Goal: Task Accomplishment & Management: Manage account settings

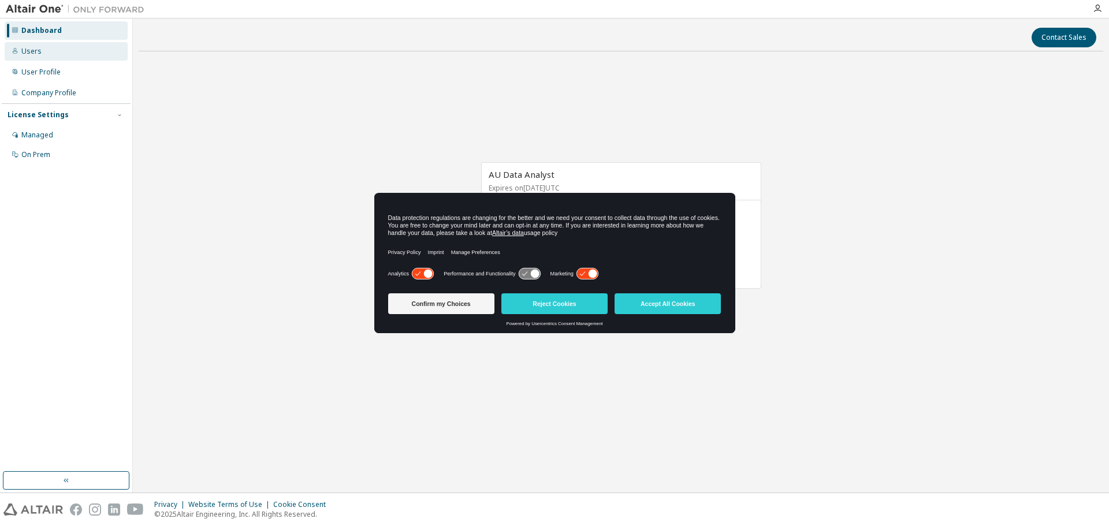
click at [34, 47] on div "Users" at bounding box center [31, 51] width 20 height 9
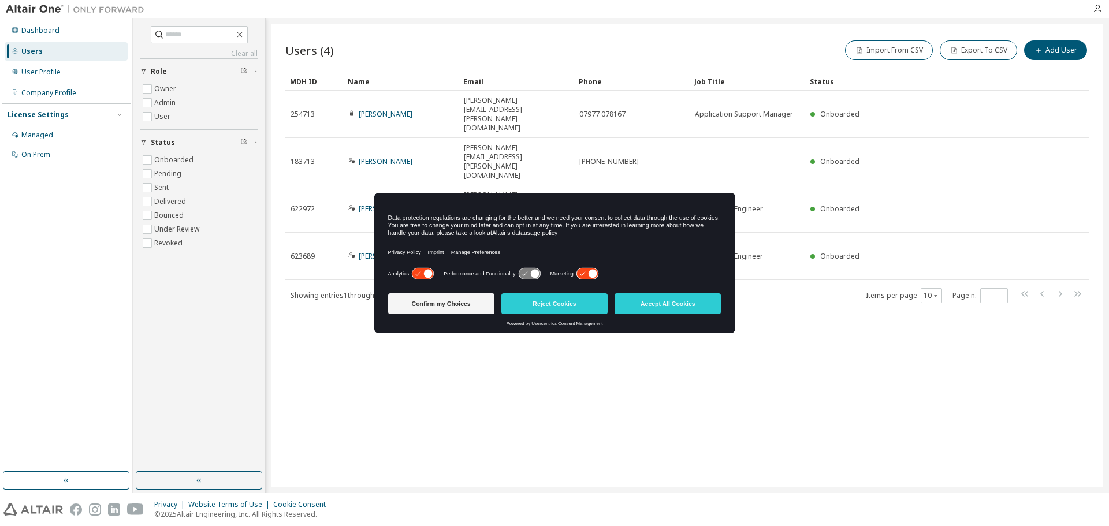
click at [587, 273] on icon at bounding box center [586, 274] width 21 height 11
click at [417, 271] on icon at bounding box center [422, 274] width 21 height 11
click at [428, 303] on button "Confirm my Choices" at bounding box center [441, 303] width 106 height 21
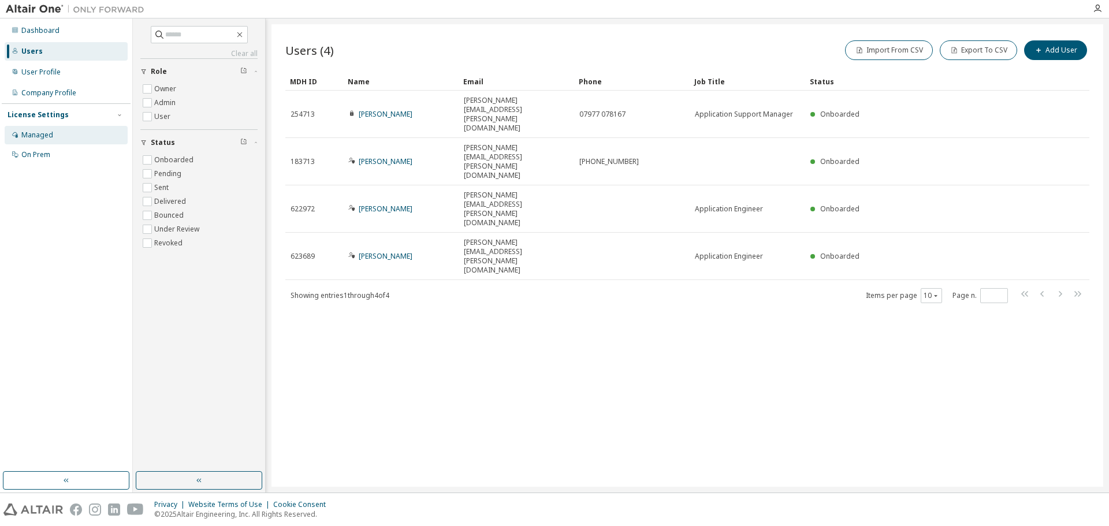
click at [42, 137] on div "Managed" at bounding box center [37, 135] width 32 height 9
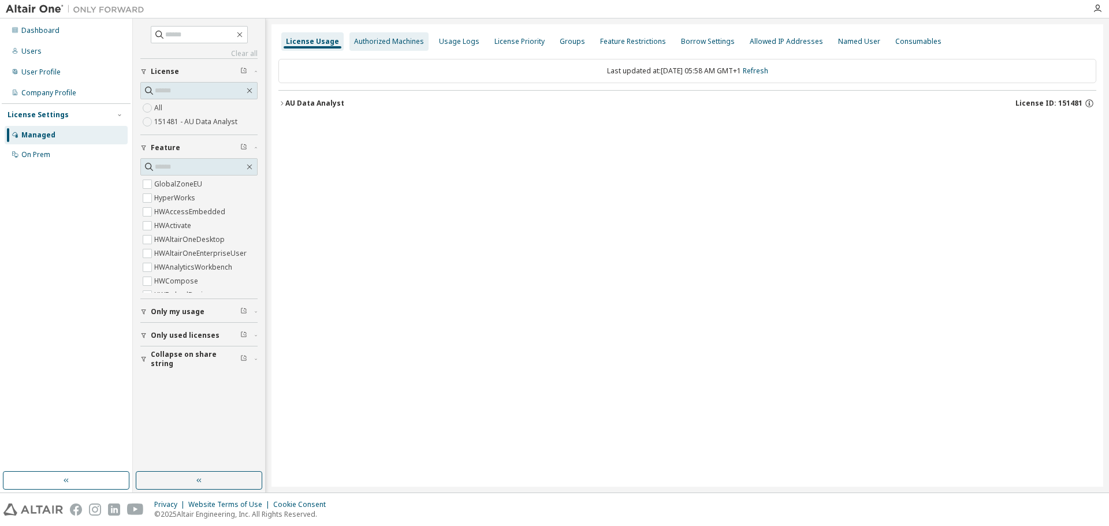
click at [367, 41] on div "Authorized Machines" at bounding box center [389, 41] width 70 height 9
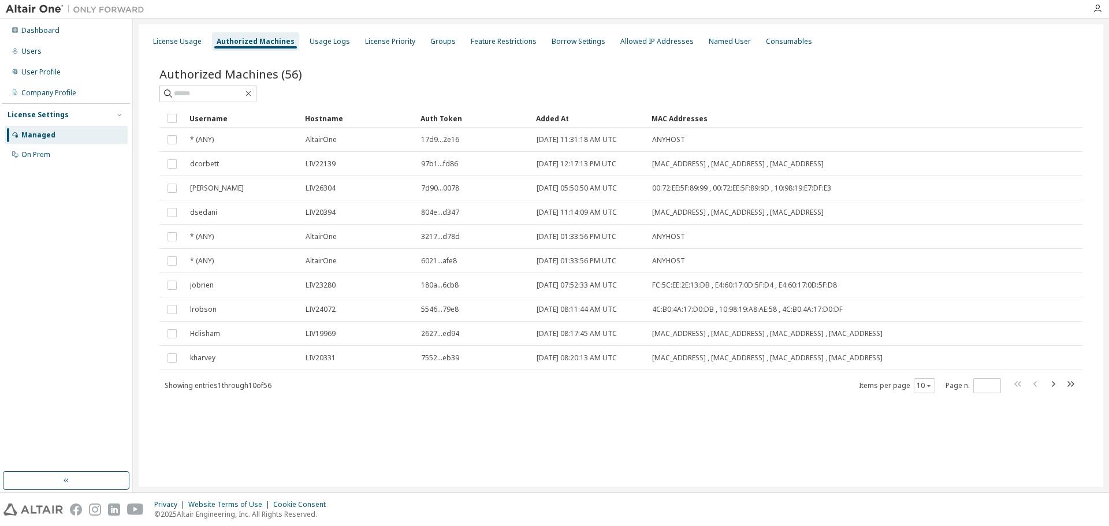
click at [210, 120] on div "Username" at bounding box center [242, 118] width 106 height 18
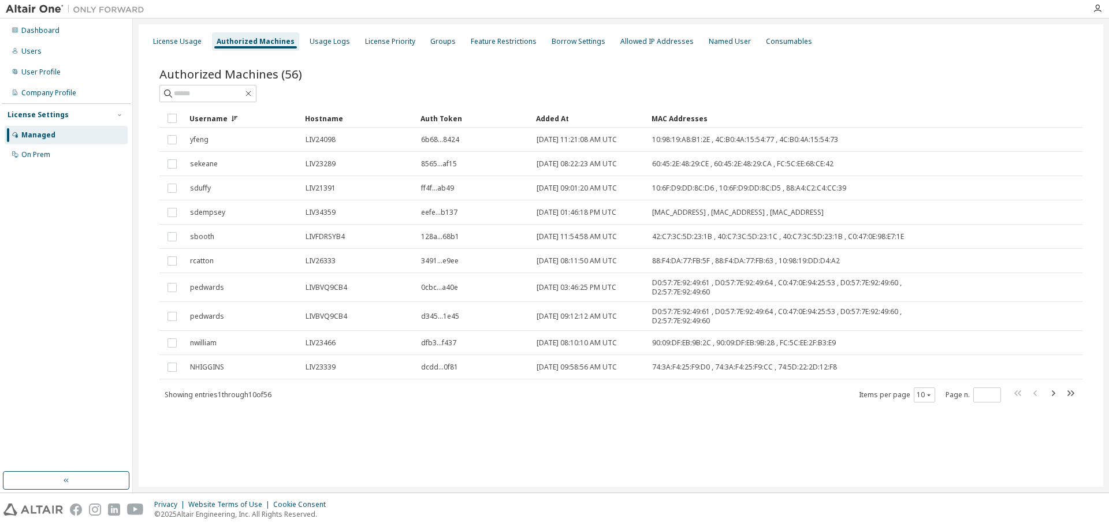
click at [210, 120] on div "Username" at bounding box center [242, 118] width 106 height 18
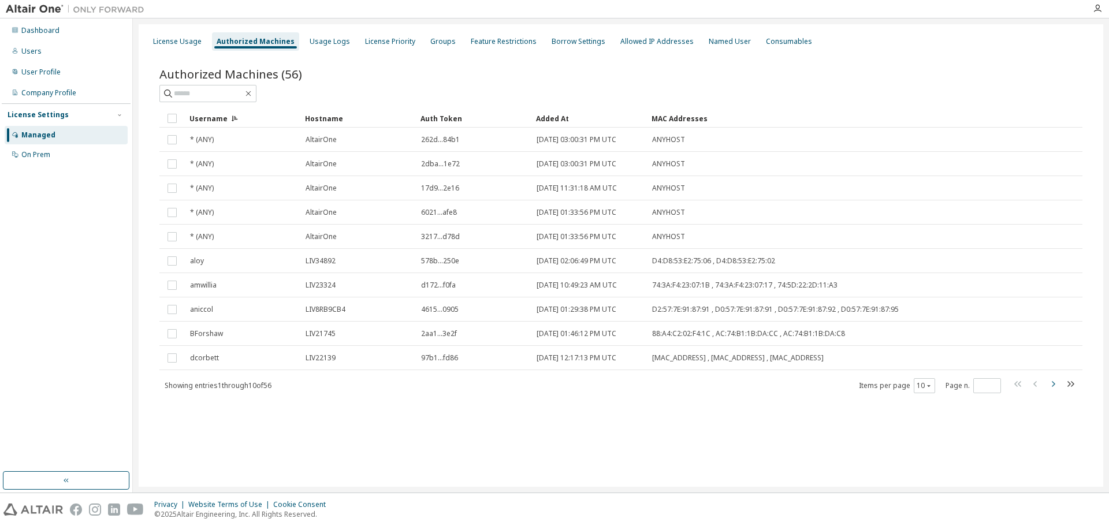
click at [1051, 386] on icon "button" at bounding box center [1053, 384] width 14 height 14
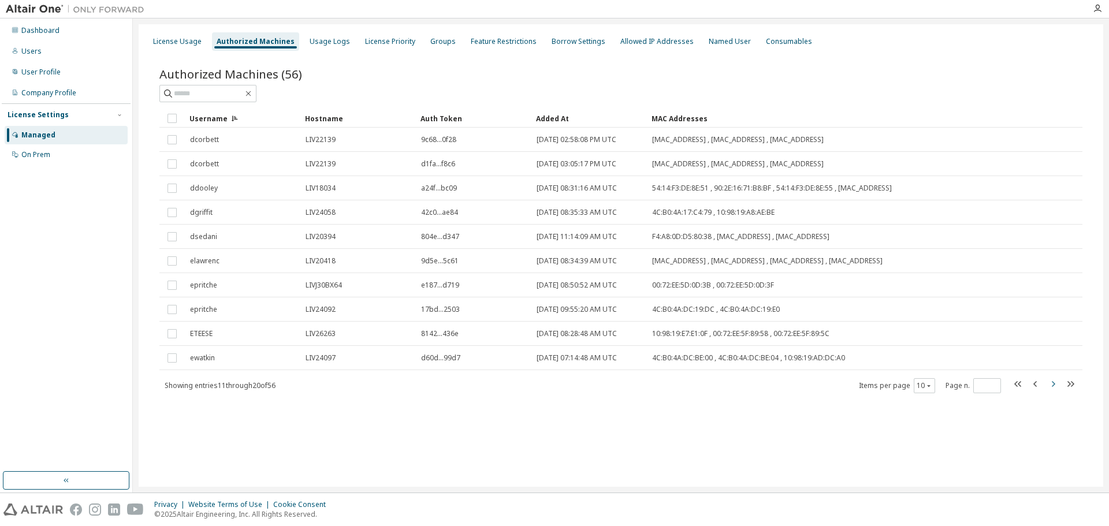
click at [1055, 385] on icon "button" at bounding box center [1053, 384] width 14 height 14
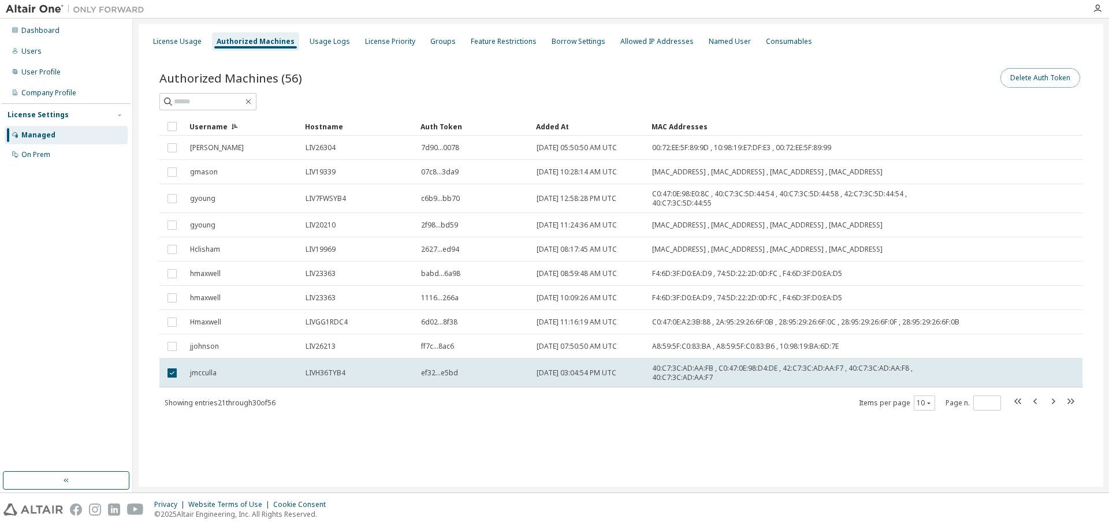
click at [1045, 76] on button "Delete Auth Token" at bounding box center [1040, 78] width 80 height 20
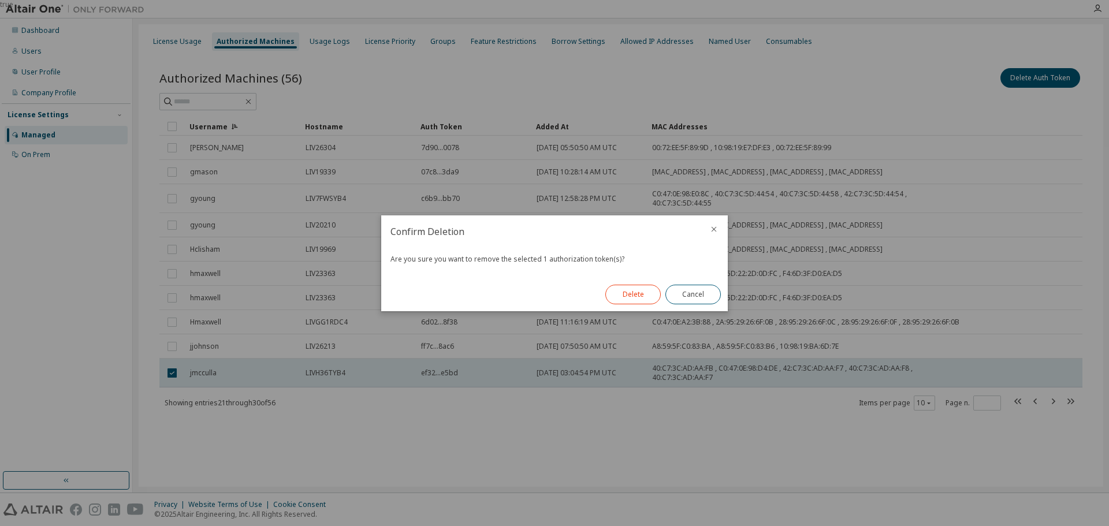
click at [643, 293] on button "Delete" at bounding box center [632, 295] width 55 height 20
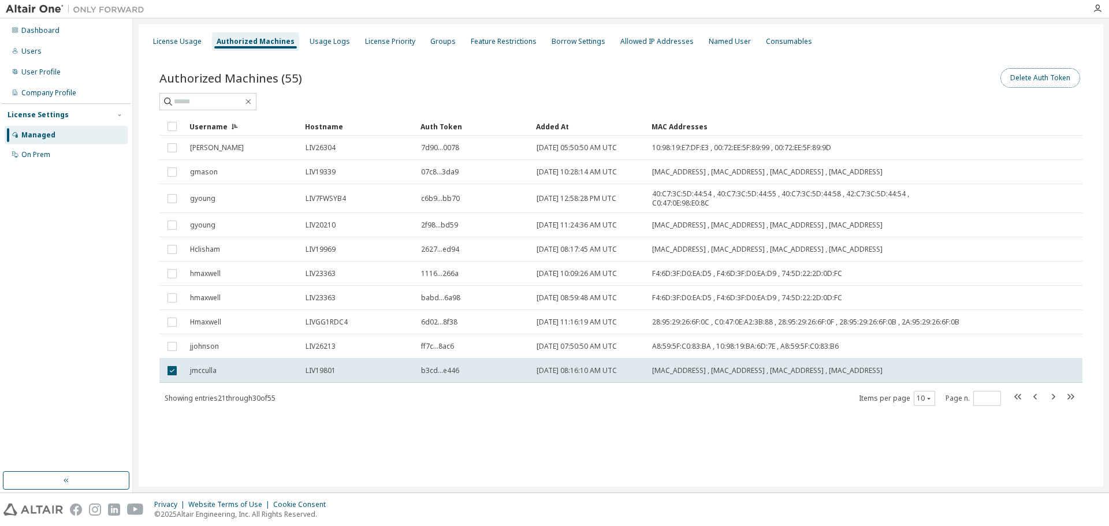
click at [1050, 77] on button "Delete Auth Token" at bounding box center [1040, 78] width 80 height 20
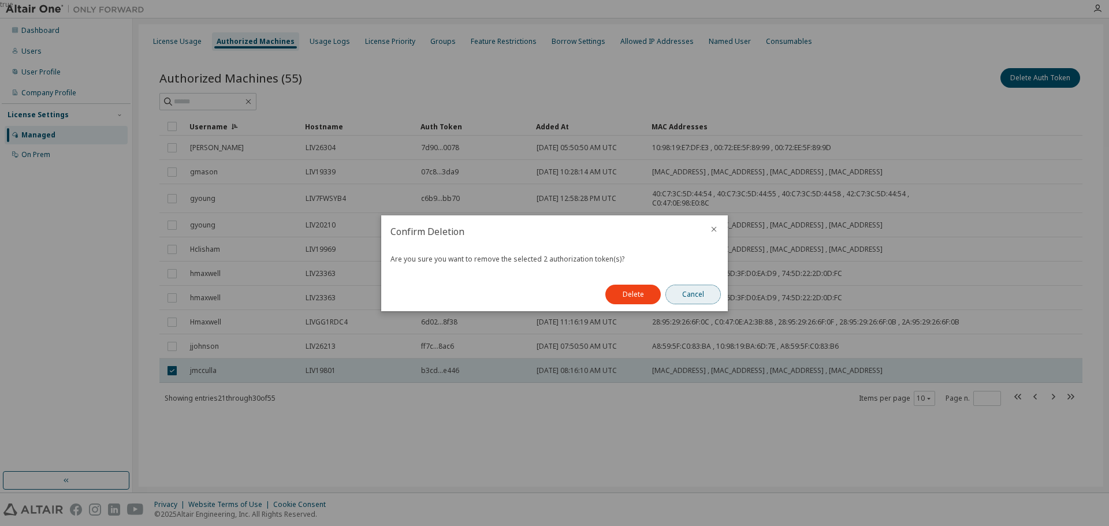
click at [713, 293] on button "Cancel" at bounding box center [692, 295] width 55 height 20
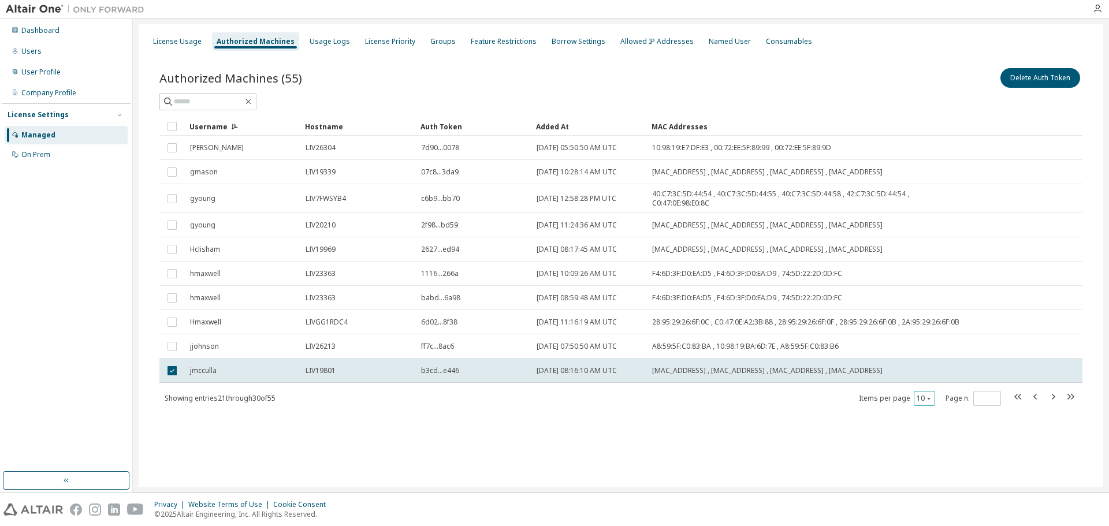
click at [931, 400] on icon "button" at bounding box center [928, 398] width 7 height 7
click at [930, 444] on div "30" at bounding box center [960, 442] width 92 height 14
type input "*"
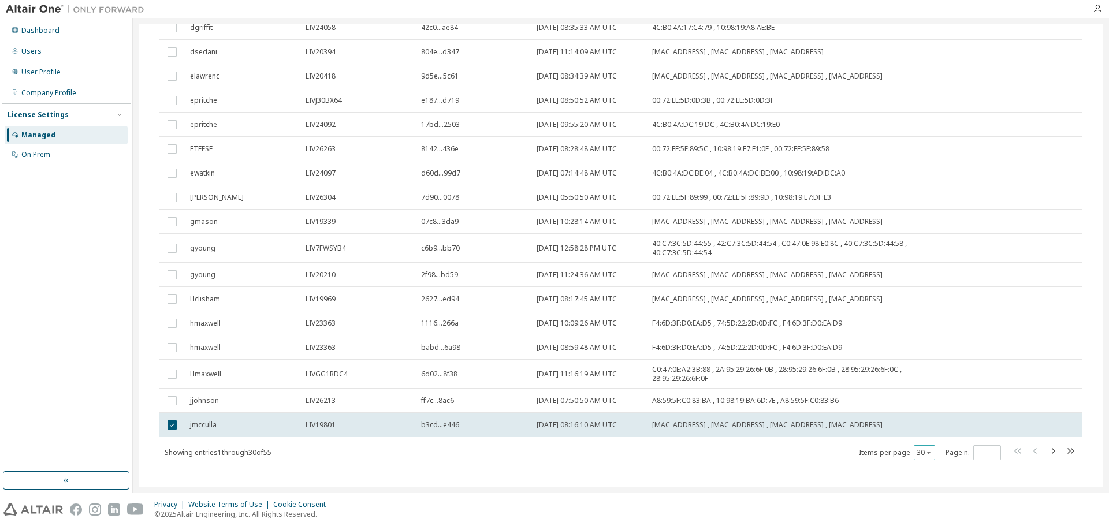
scroll to position [446, 0]
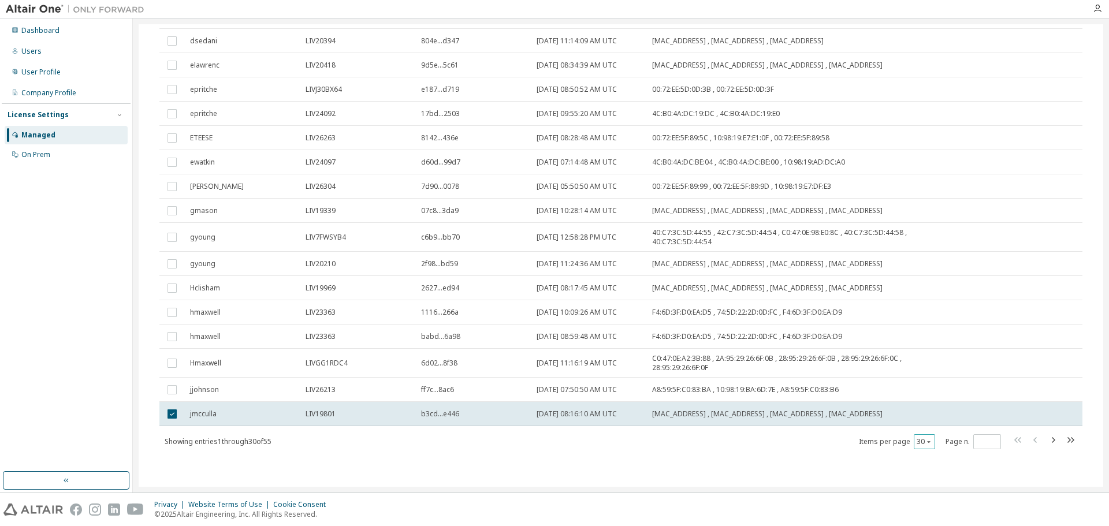
click at [927, 439] on div "30" at bounding box center [924, 441] width 21 height 15
click at [925, 444] on icon "button" at bounding box center [928, 441] width 7 height 7
click at [919, 514] on div "100" at bounding box center [954, 513] width 92 height 14
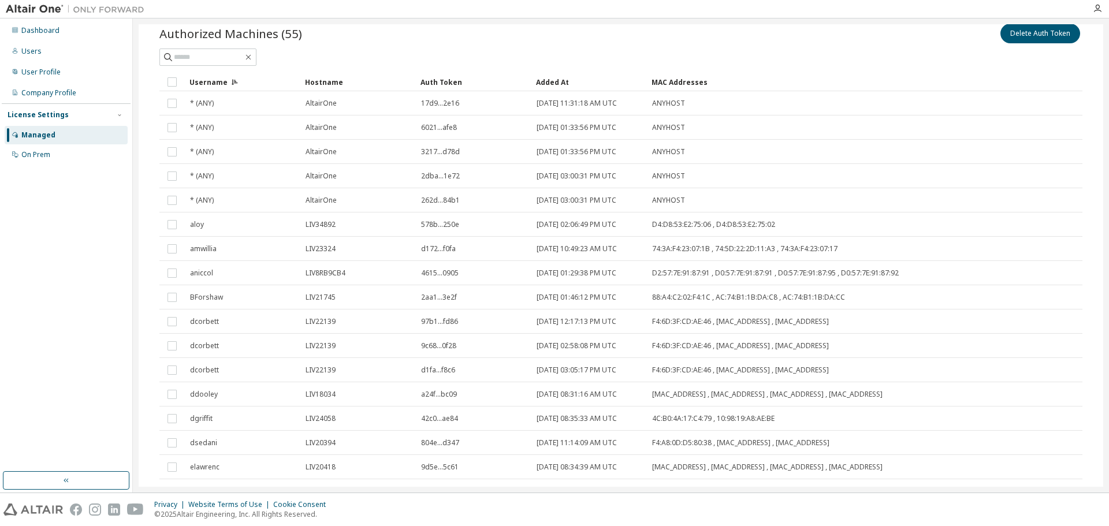
scroll to position [0, 0]
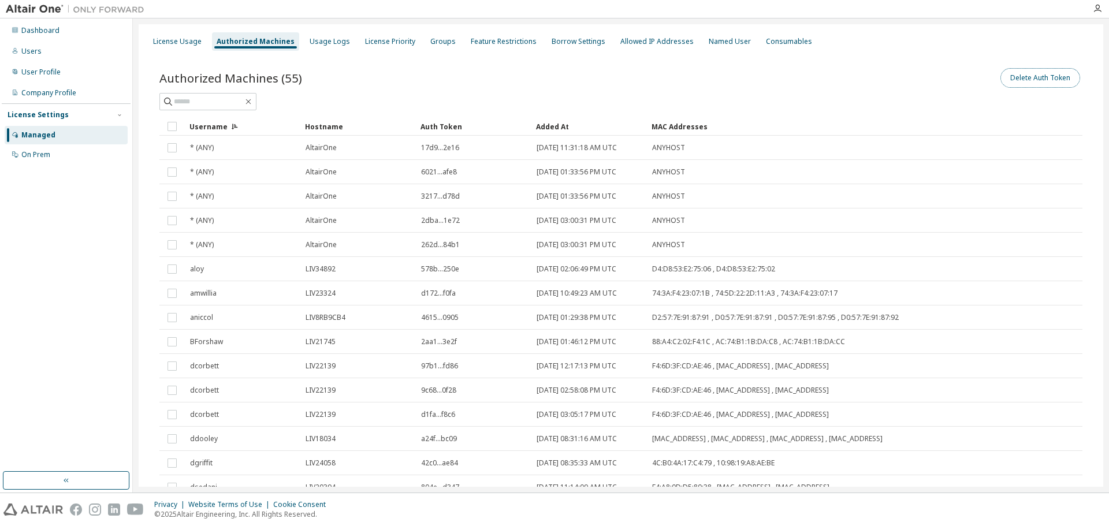
click at [1032, 78] on button "Delete Auth Token" at bounding box center [1040, 78] width 80 height 20
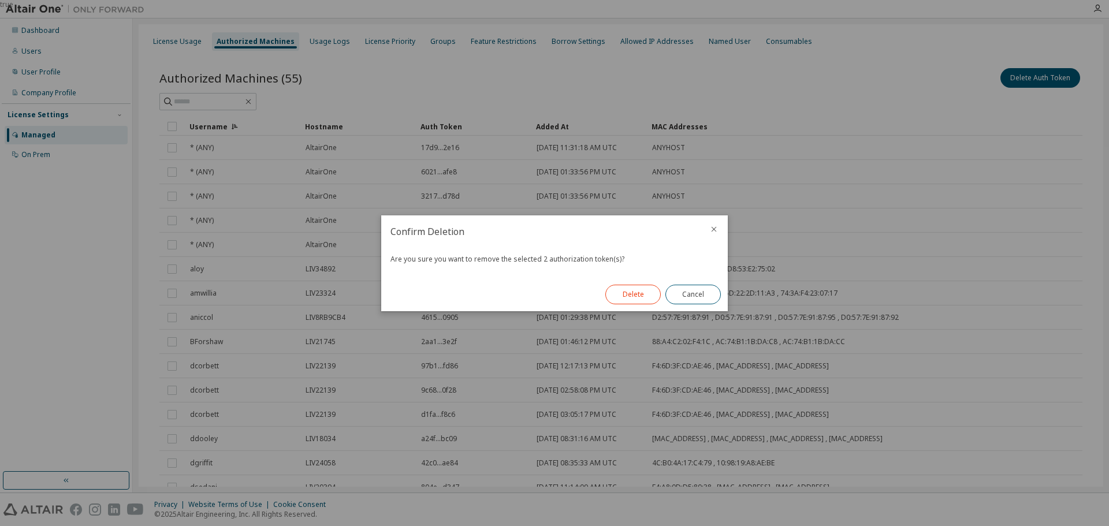
click at [648, 297] on button "Delete" at bounding box center [632, 295] width 55 height 20
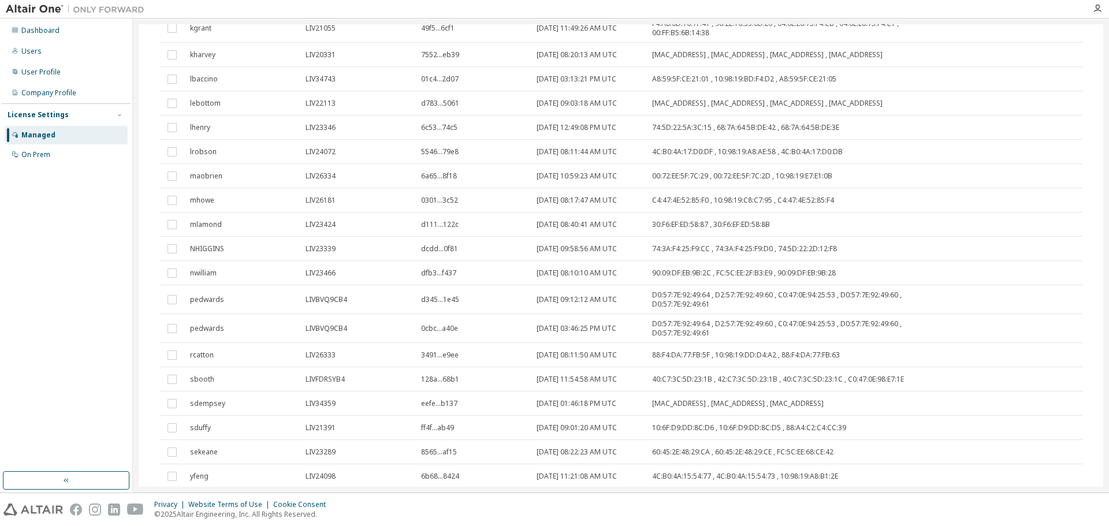
scroll to position [987, 0]
